Goal: Task Accomplishment & Management: Manage account settings

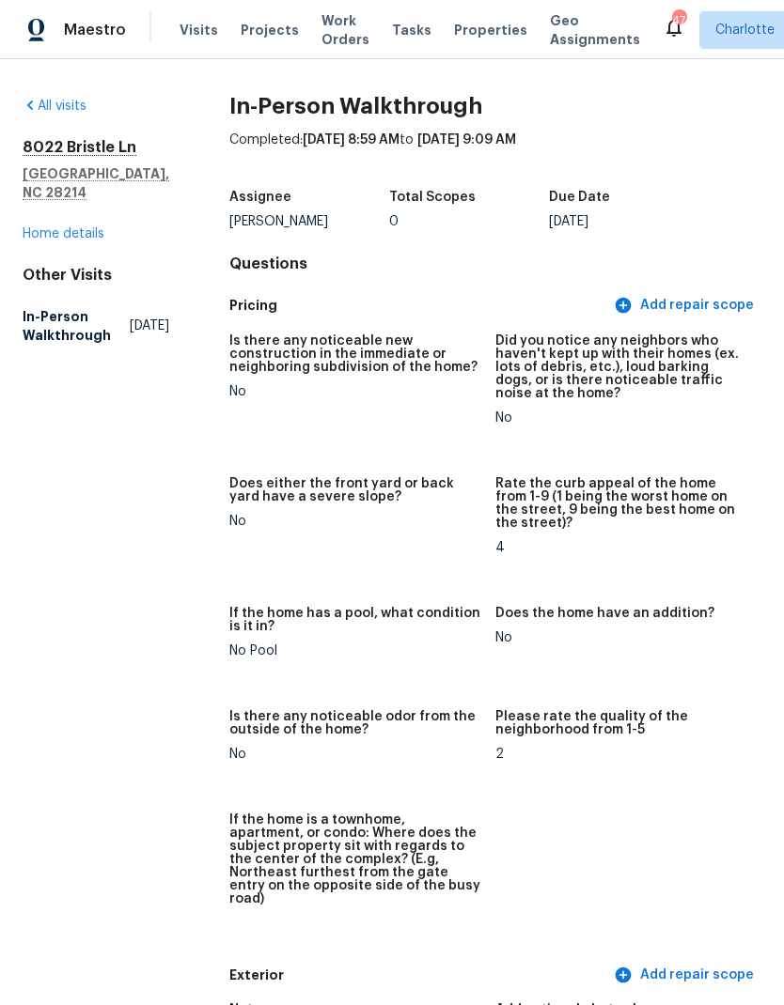
click at [84, 227] on link "Home details" at bounding box center [64, 233] width 82 height 13
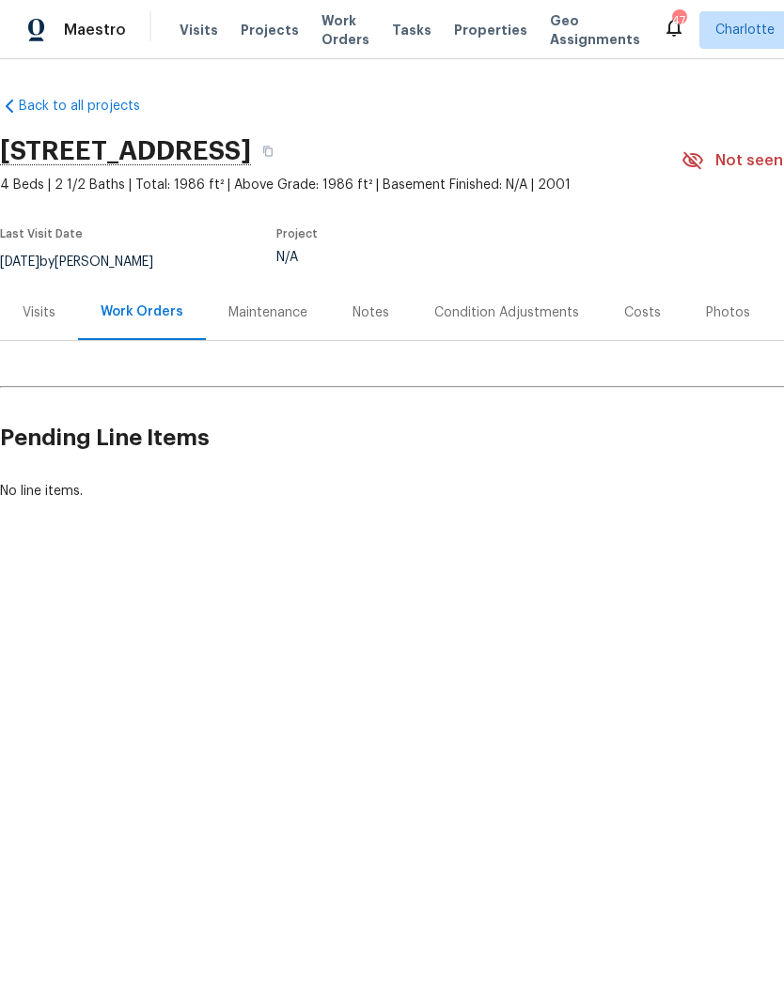
click at [260, 25] on span "Projects" at bounding box center [270, 30] width 58 height 19
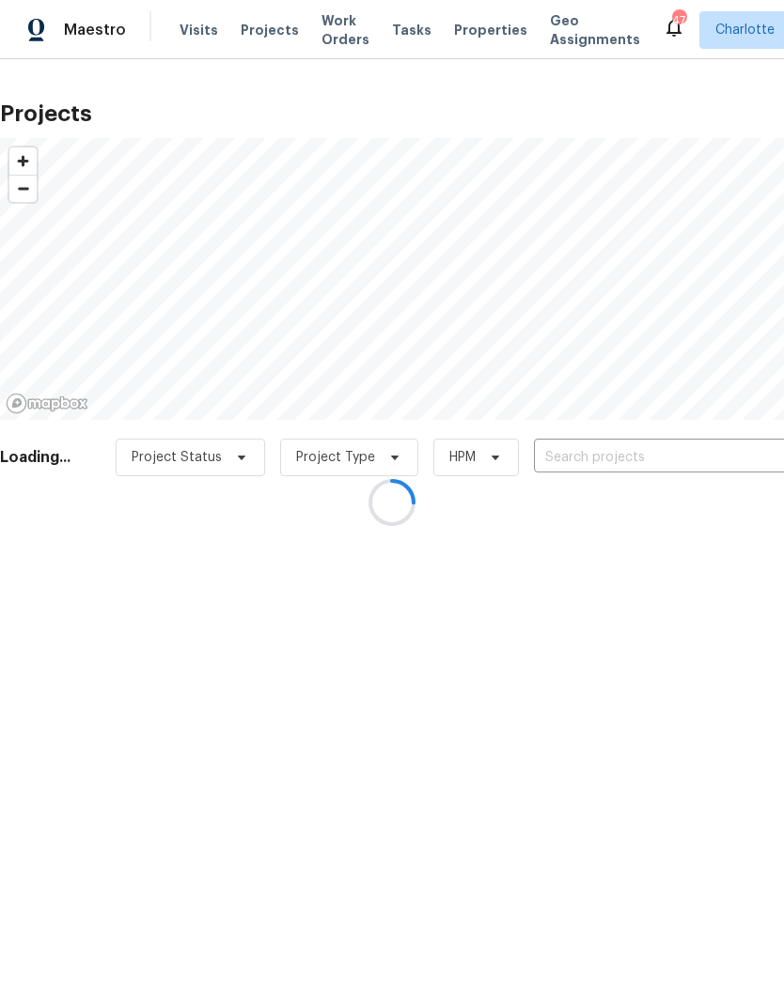
click at [681, 465] on div at bounding box center [392, 502] width 784 height 1005
click at [684, 459] on div at bounding box center [392, 502] width 784 height 1005
click at [692, 462] on div at bounding box center [392, 502] width 784 height 1005
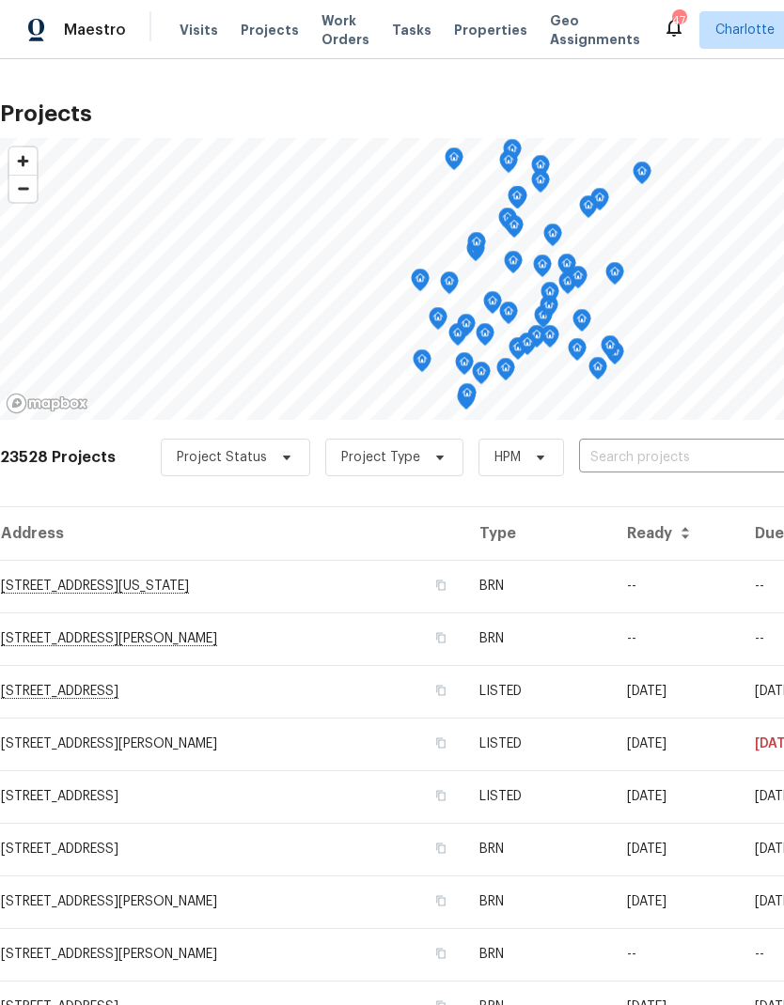
click at [579, 463] on input "text" at bounding box center [686, 458] width 215 height 29
type input "121 w"
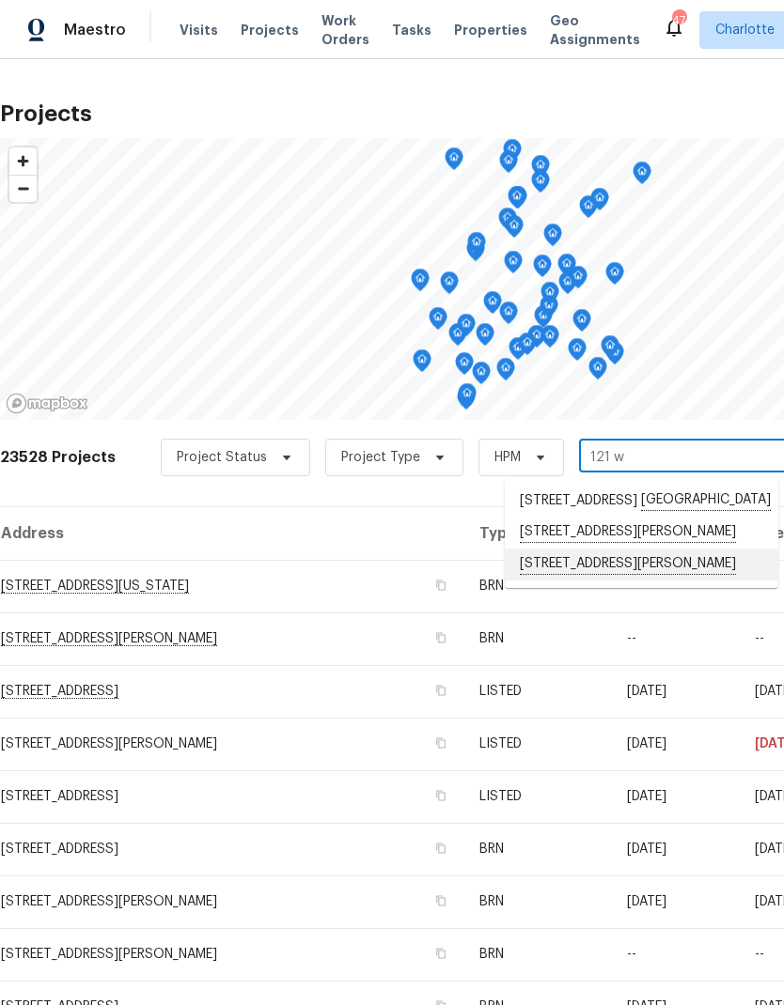
click at [556, 581] on li "[STREET_ADDRESS][PERSON_NAME]" at bounding box center [641, 565] width 273 height 32
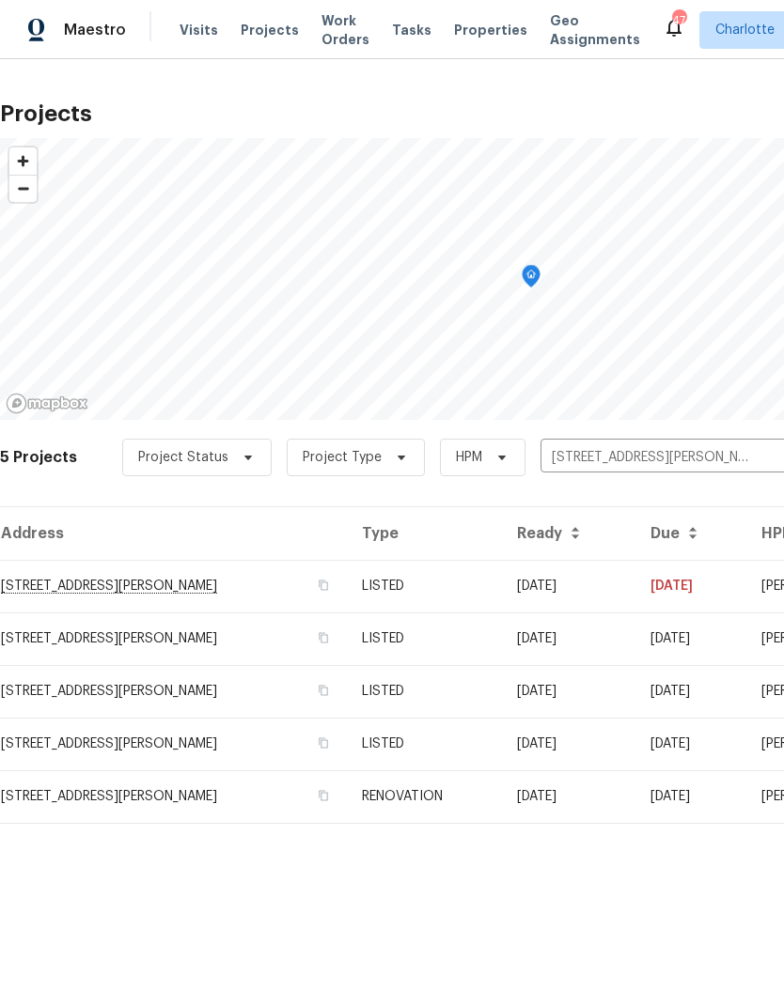
click at [684, 594] on td "[DATE]" at bounding box center [690, 586] width 111 height 53
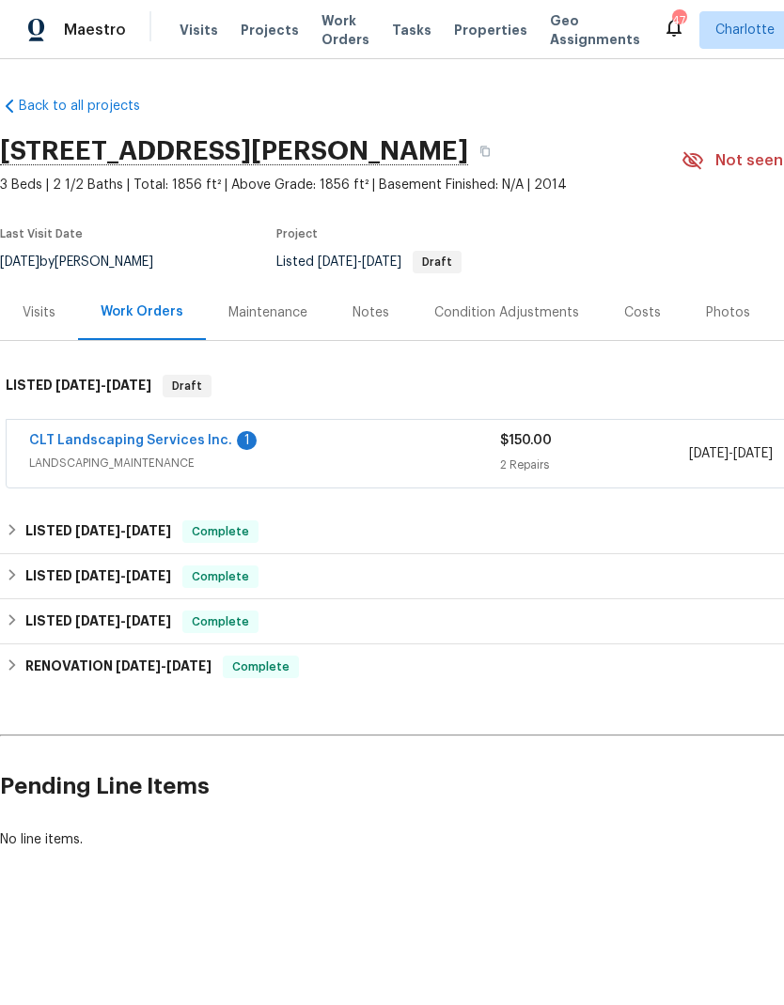
click at [57, 444] on link "CLT Landscaping Services Inc." at bounding box center [130, 440] width 203 height 13
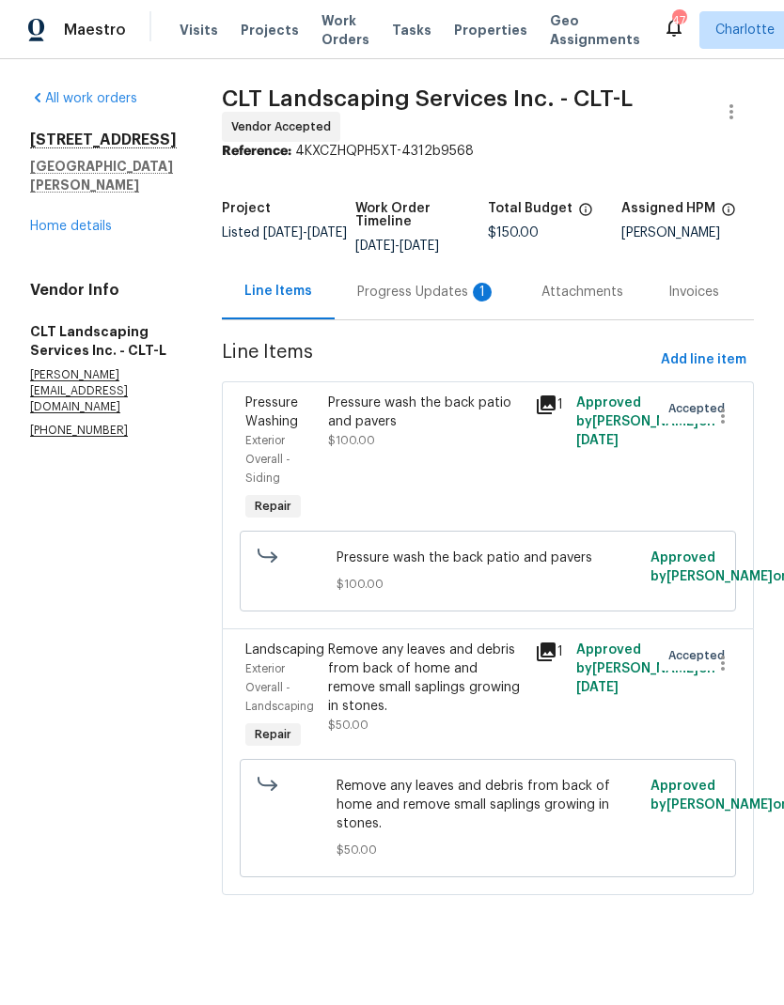
click at [426, 293] on div "Progress Updates 1" at bounding box center [426, 292] width 139 height 19
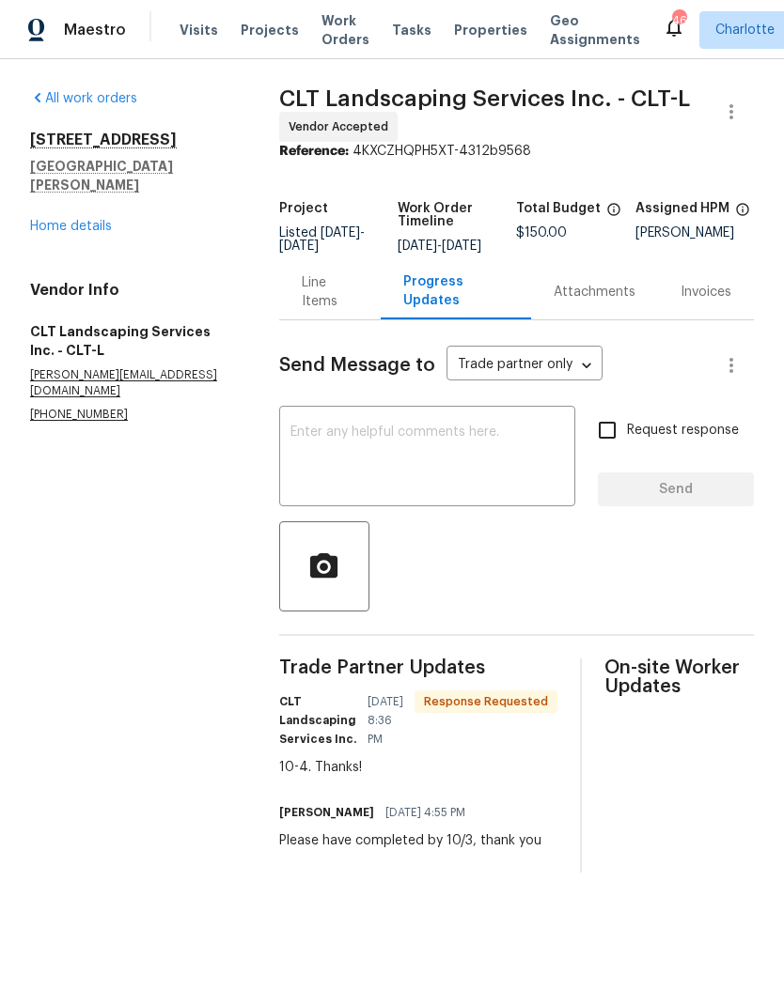
click at [308, 311] on div "Line Items" at bounding box center [330, 292] width 56 height 38
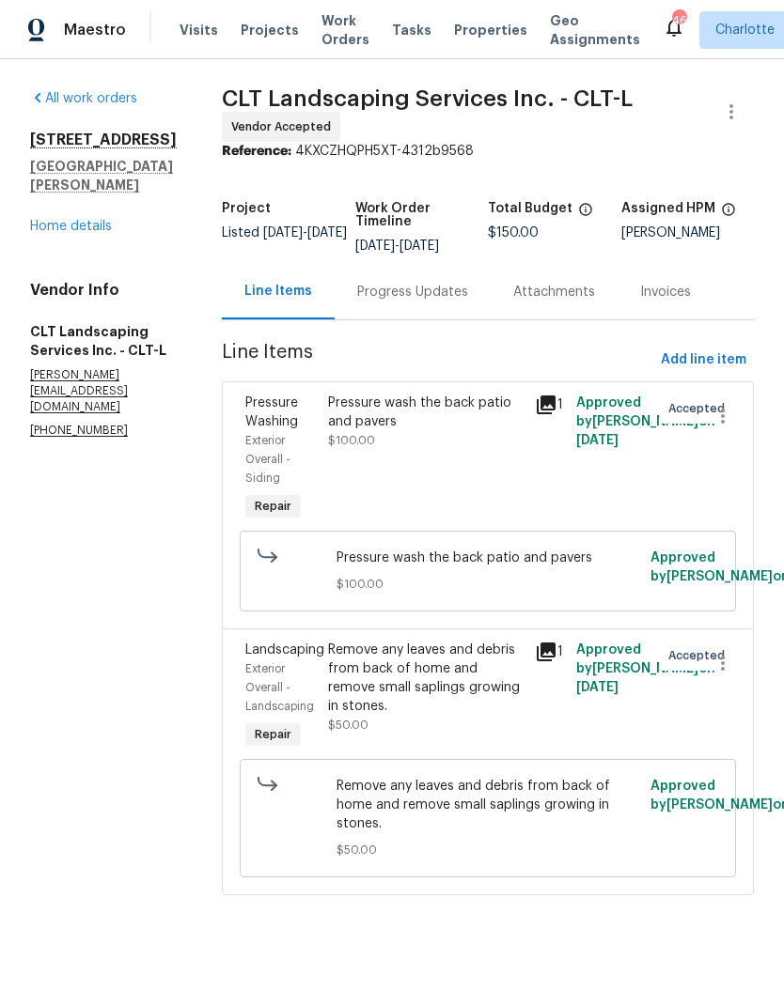
click at [39, 220] on link "Home details" at bounding box center [71, 226] width 82 height 13
